Goal: Task Accomplishment & Management: Manage account settings

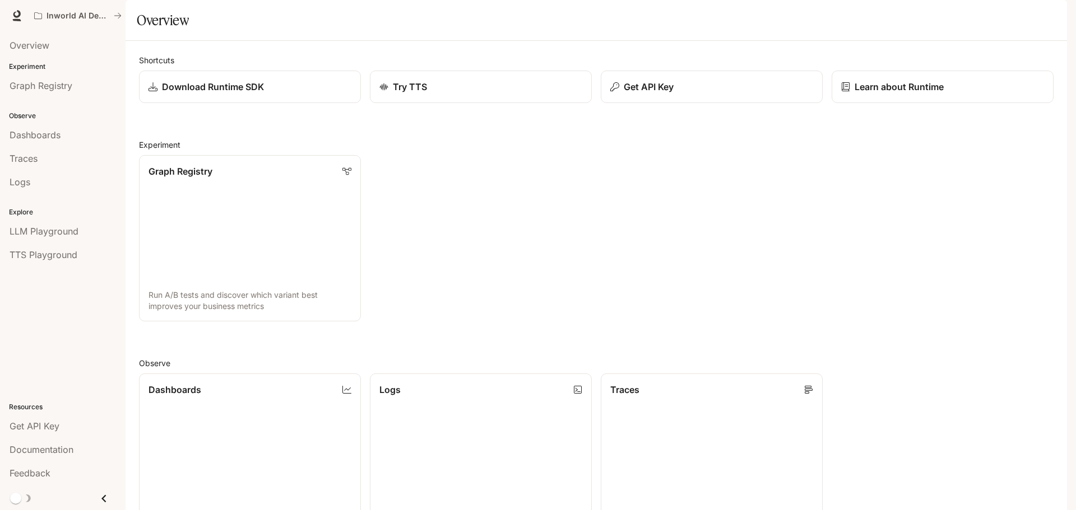
click at [1040, 12] on button "button" at bounding box center [1051, 15] width 22 height 22
click at [942, 77] on link "Billing" at bounding box center [973, 83] width 174 height 20
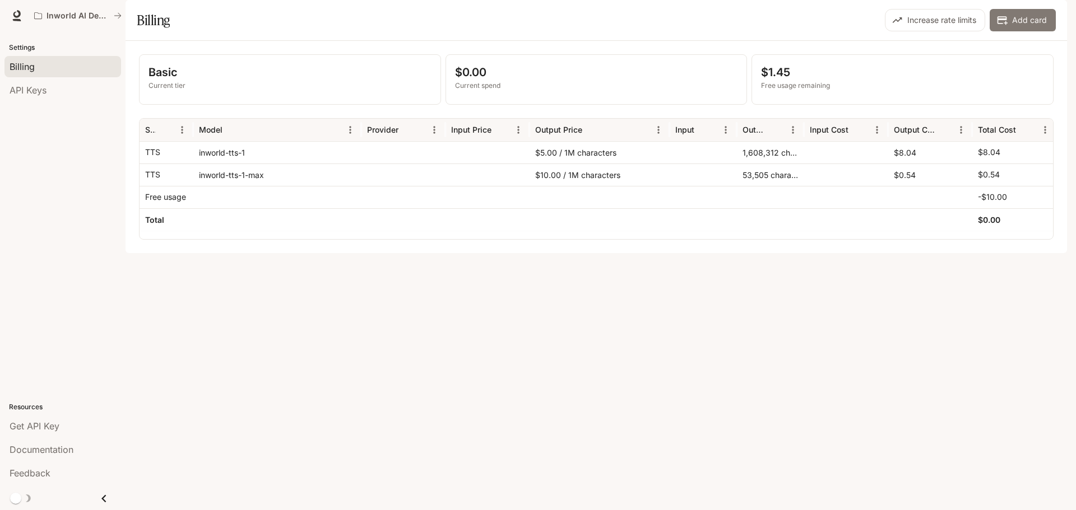
click at [1033, 31] on button "Add card" at bounding box center [1022, 20] width 66 height 22
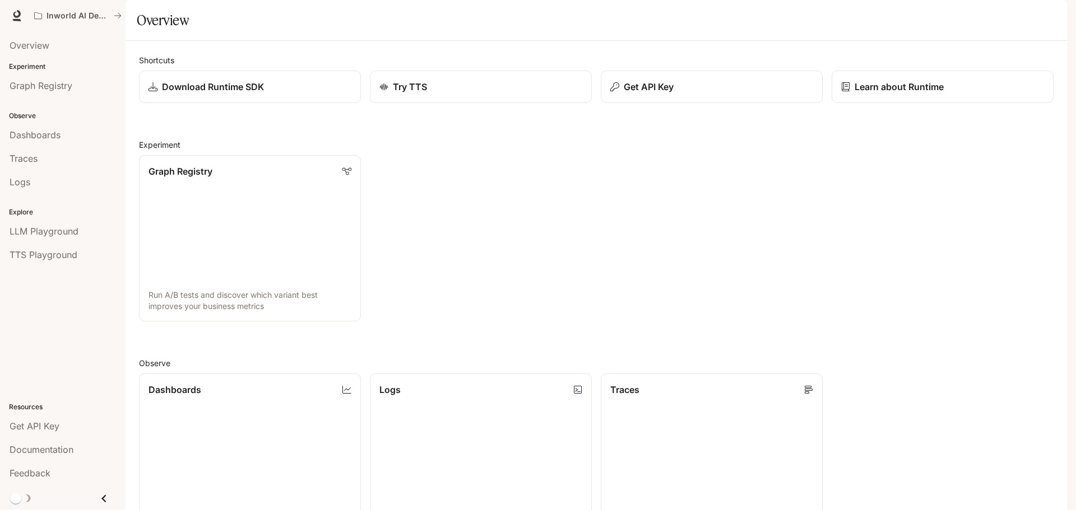
click at [1040, 16] on button "button" at bounding box center [1051, 15] width 22 height 22
click at [920, 83] on span "Billing" at bounding box center [980, 82] width 145 height 11
